Goal: Information Seeking & Learning: Learn about a topic

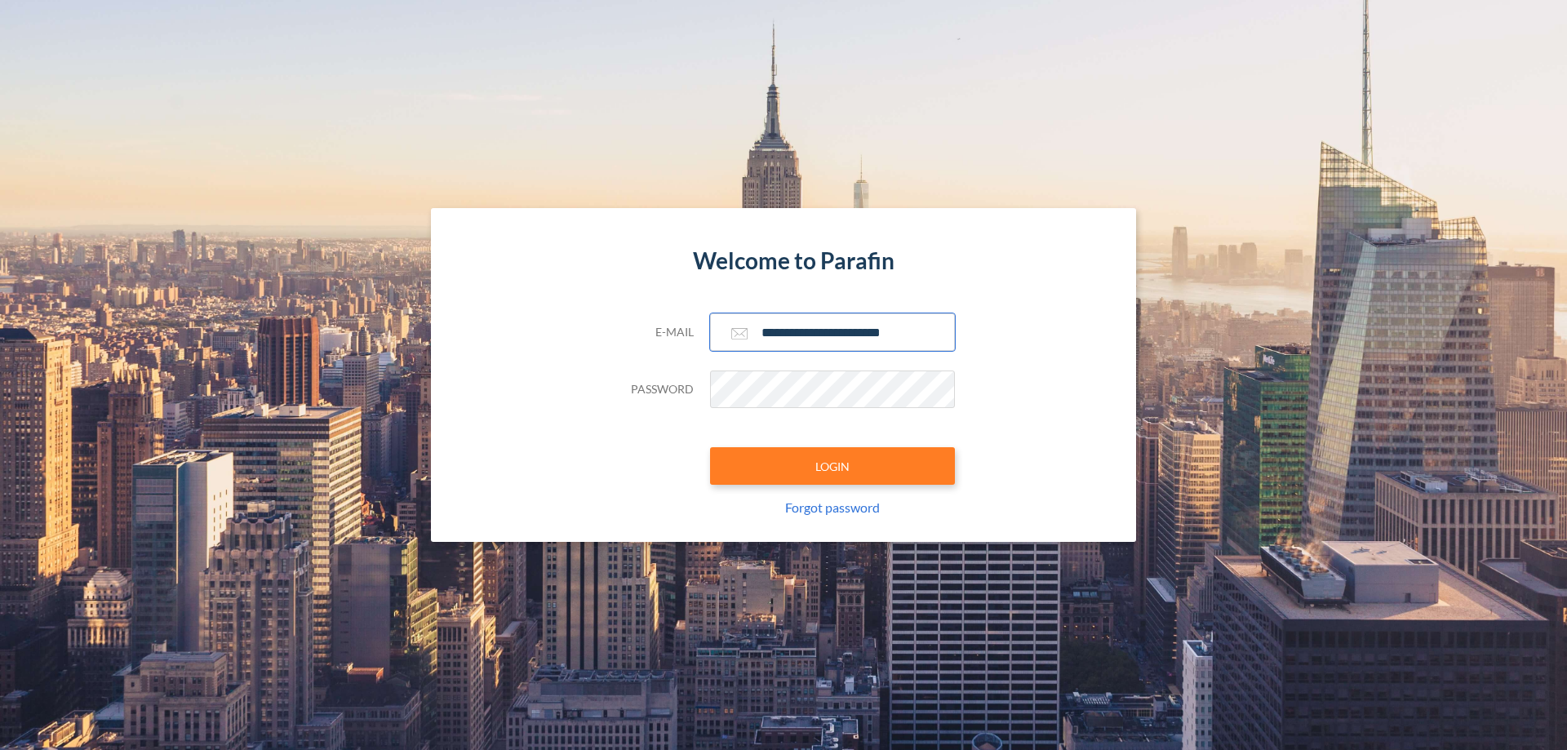
type input "**********"
click at [832, 466] on button "LOGIN" at bounding box center [832, 466] width 245 height 38
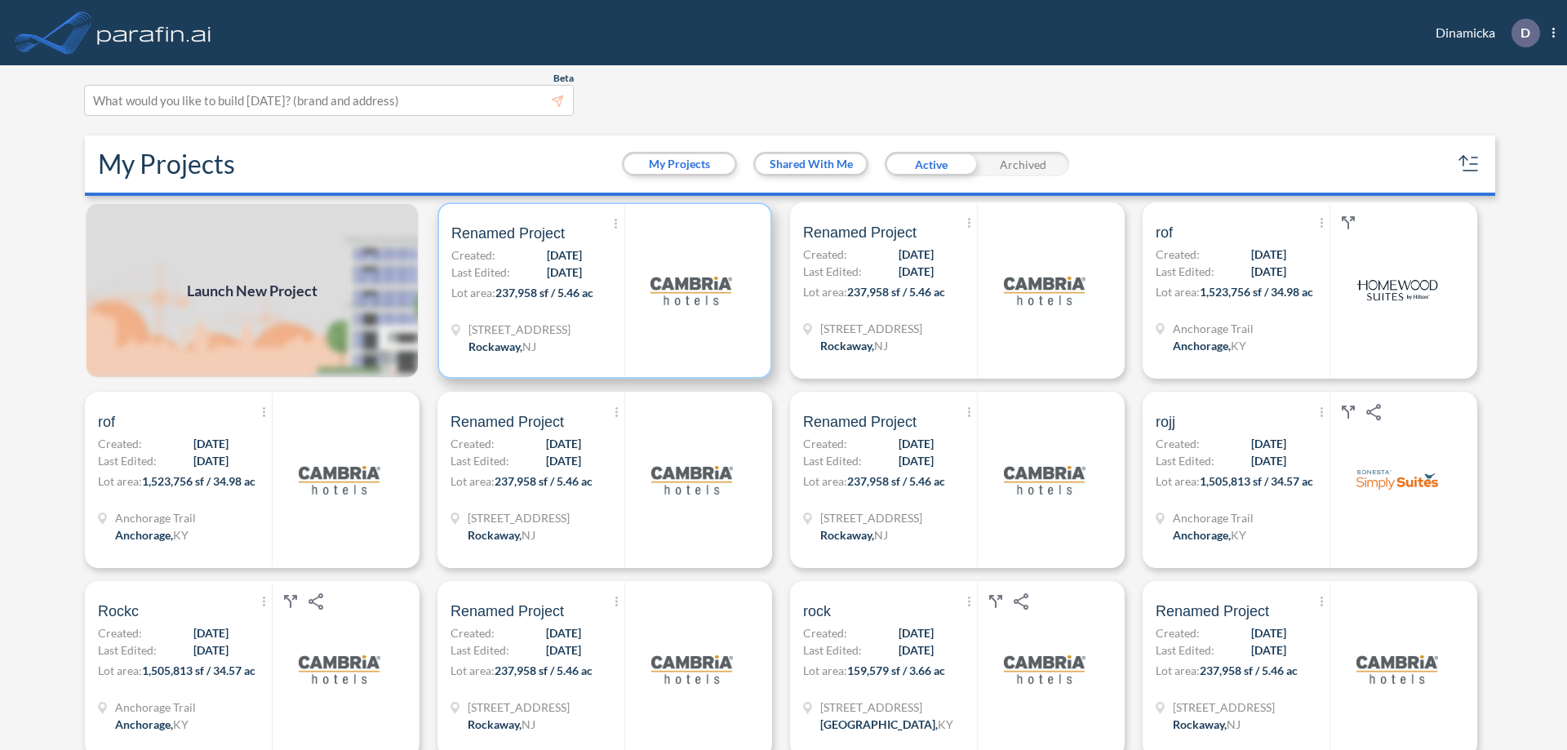
scroll to position [4, 0]
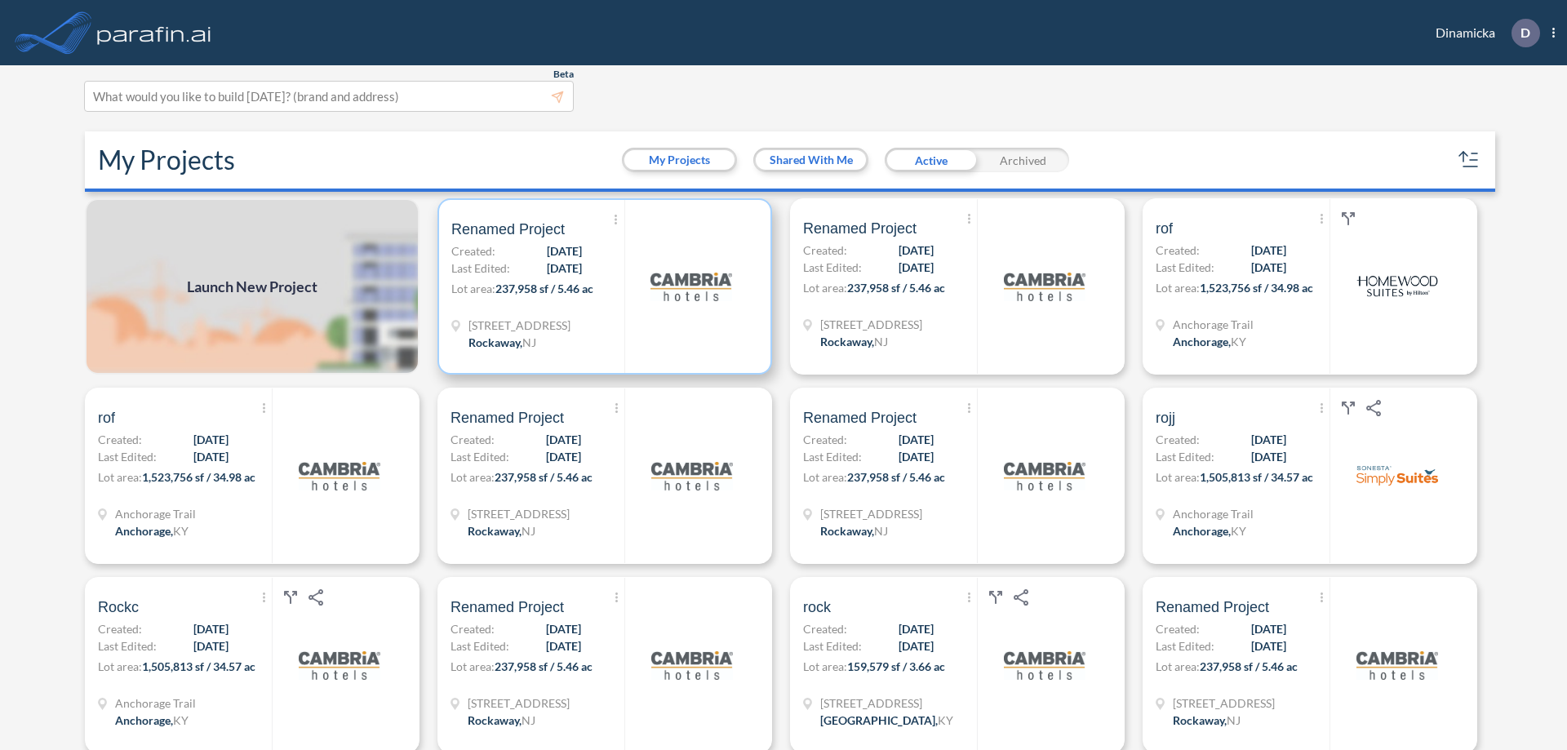
click at [601, 286] on p "Lot area: 237,958 sf / 5.46 ac" at bounding box center [537, 292] width 173 height 24
